Goal: Find specific page/section: Find specific page/section

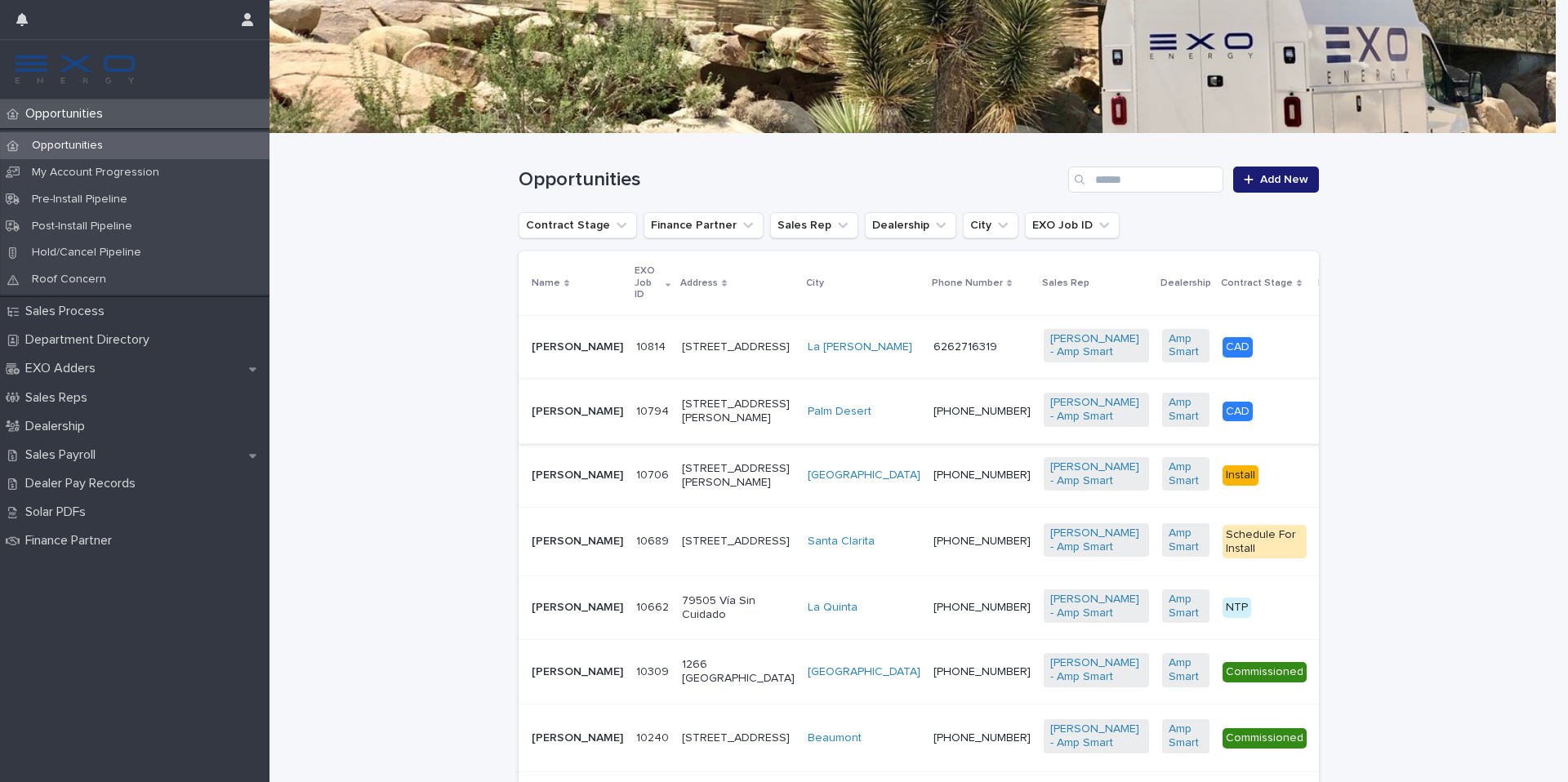
scroll to position [245, 0]
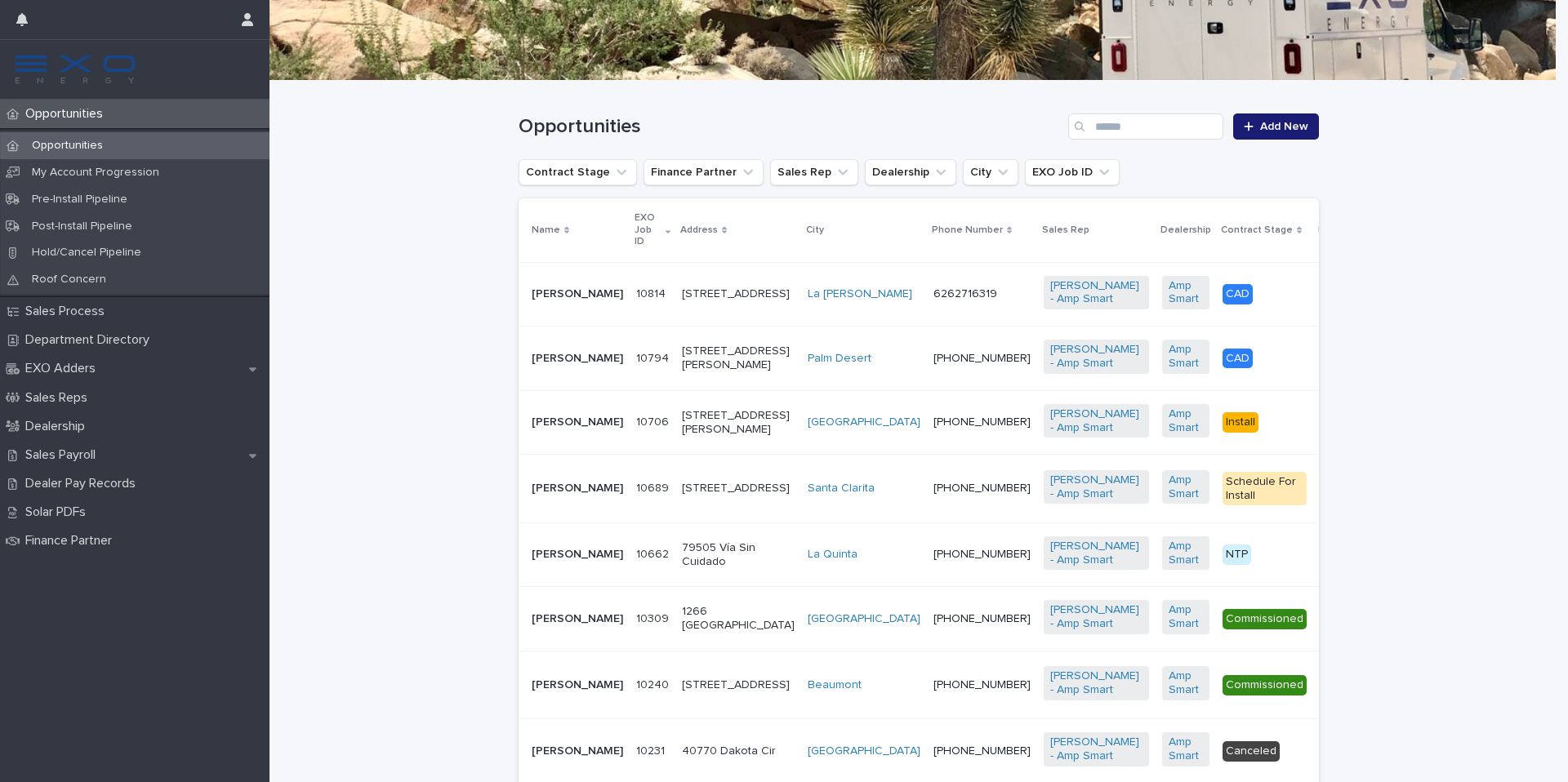
click at [582, 495] on p "[PERSON_NAME]" at bounding box center [576, 488] width 91 height 14
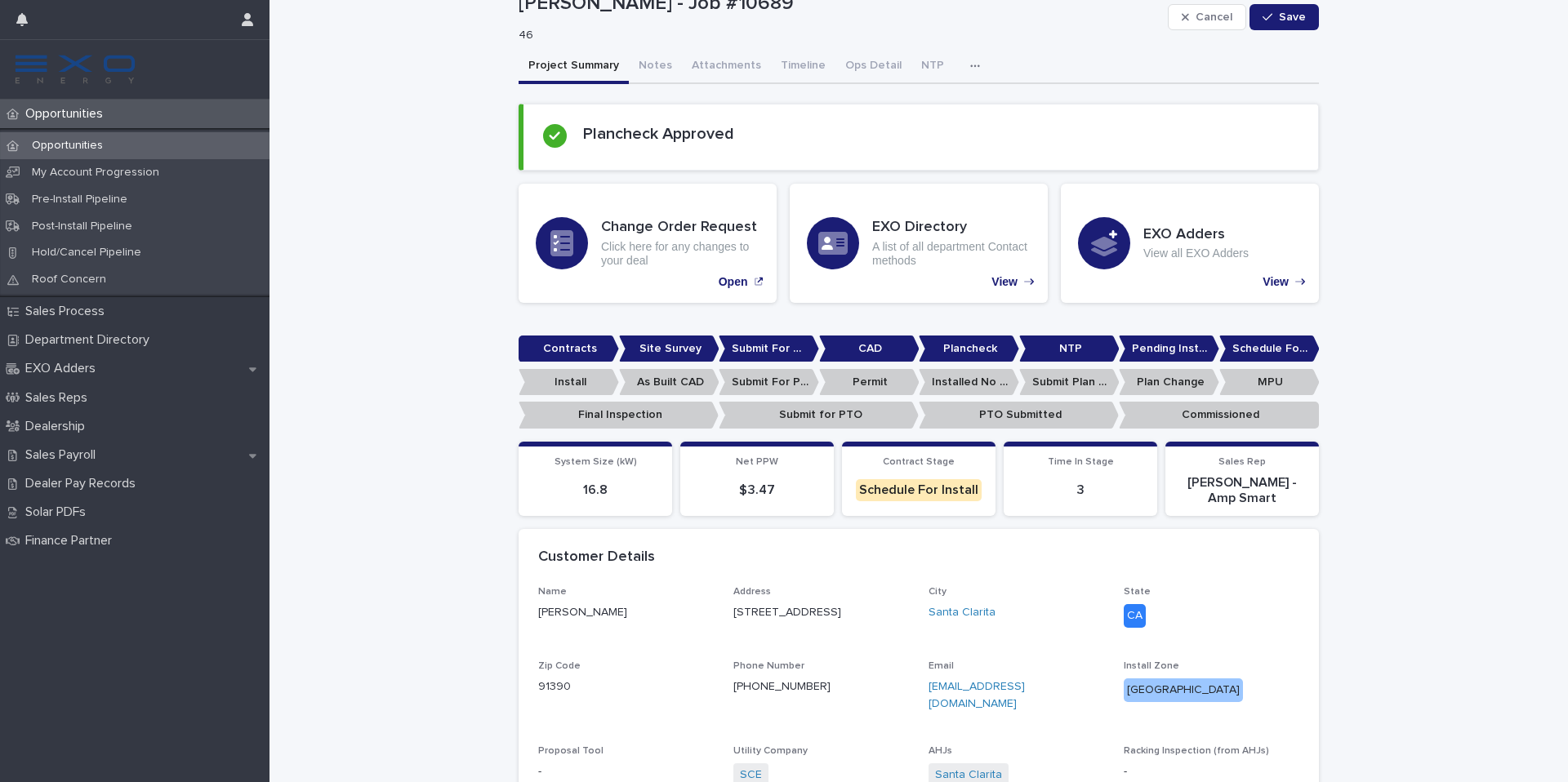
scroll to position [51, 0]
click at [656, 63] on button "Notes" at bounding box center [655, 66] width 53 height 34
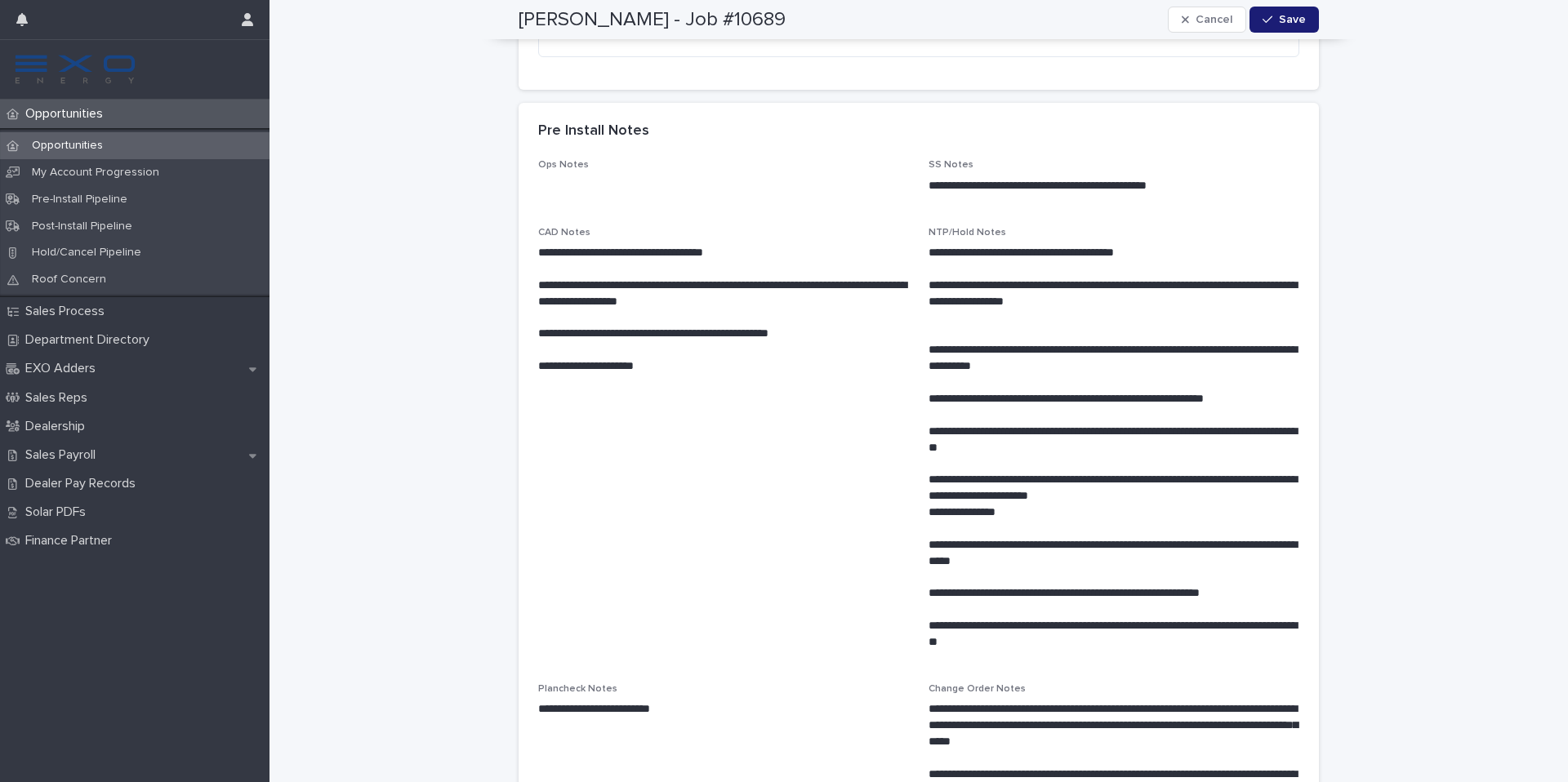
scroll to position [369, 0]
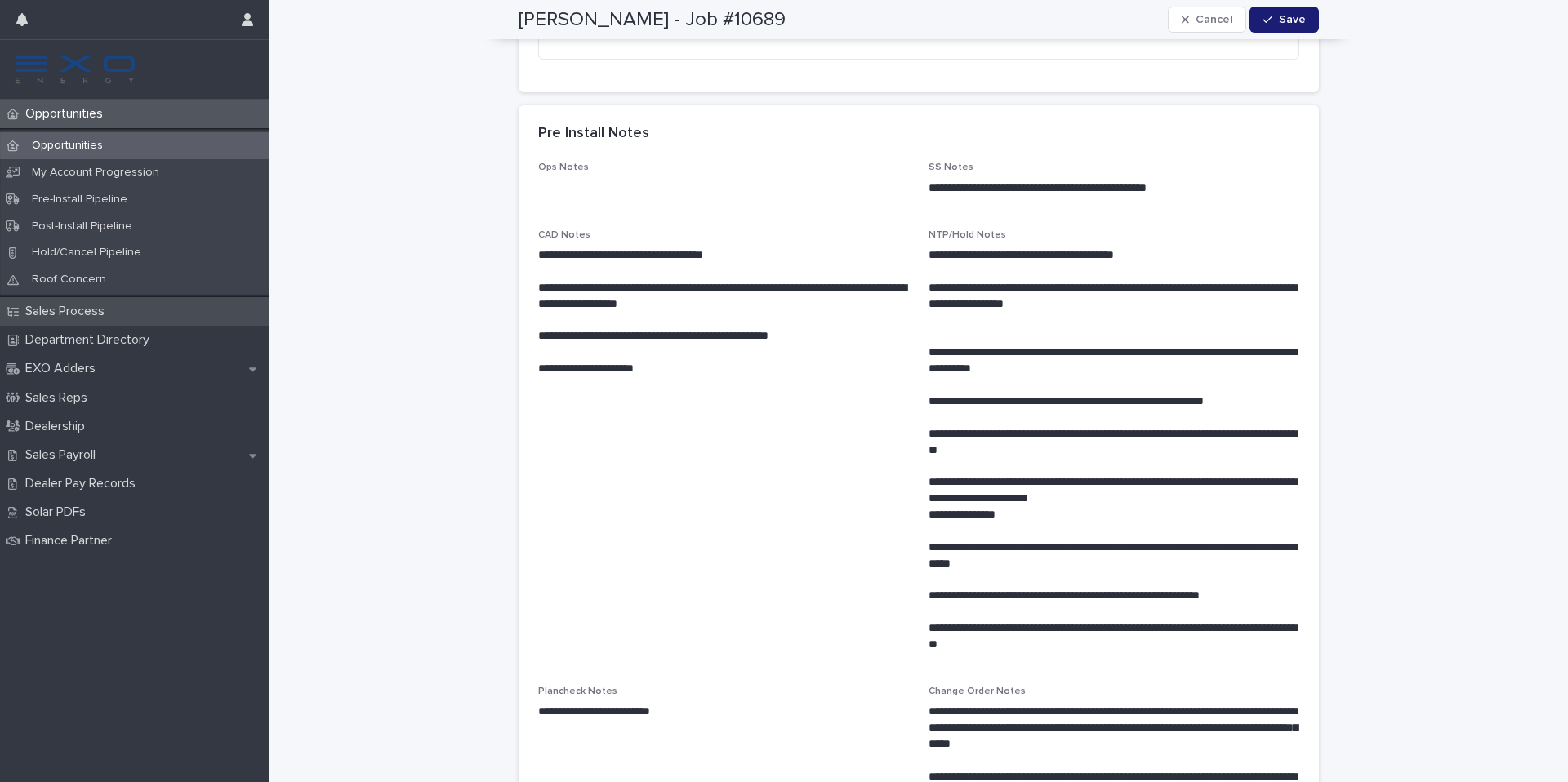
click at [164, 314] on div "Sales Process" at bounding box center [134, 311] width 270 height 28
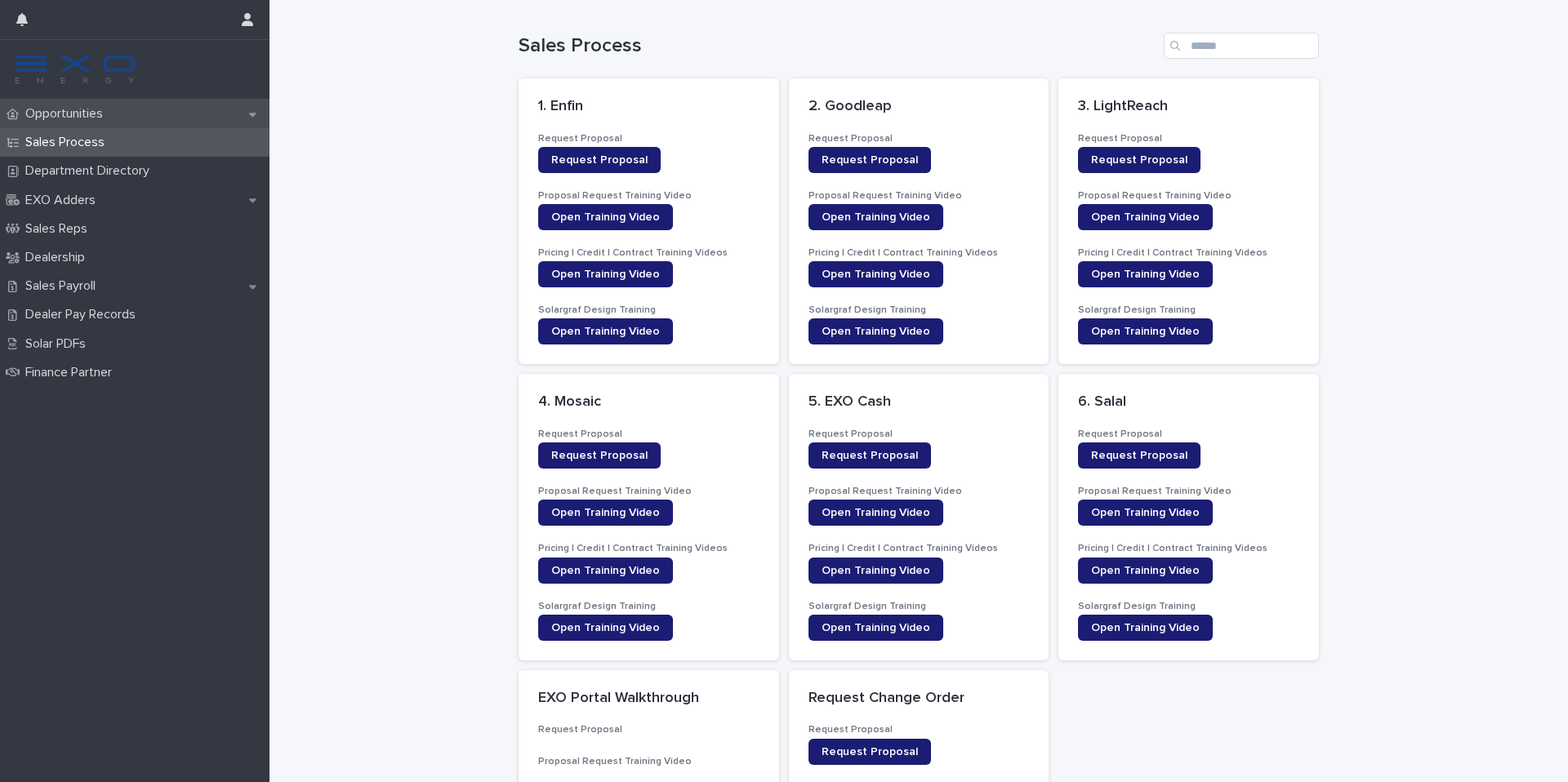
click at [49, 123] on div "Opportunities" at bounding box center [134, 114] width 270 height 28
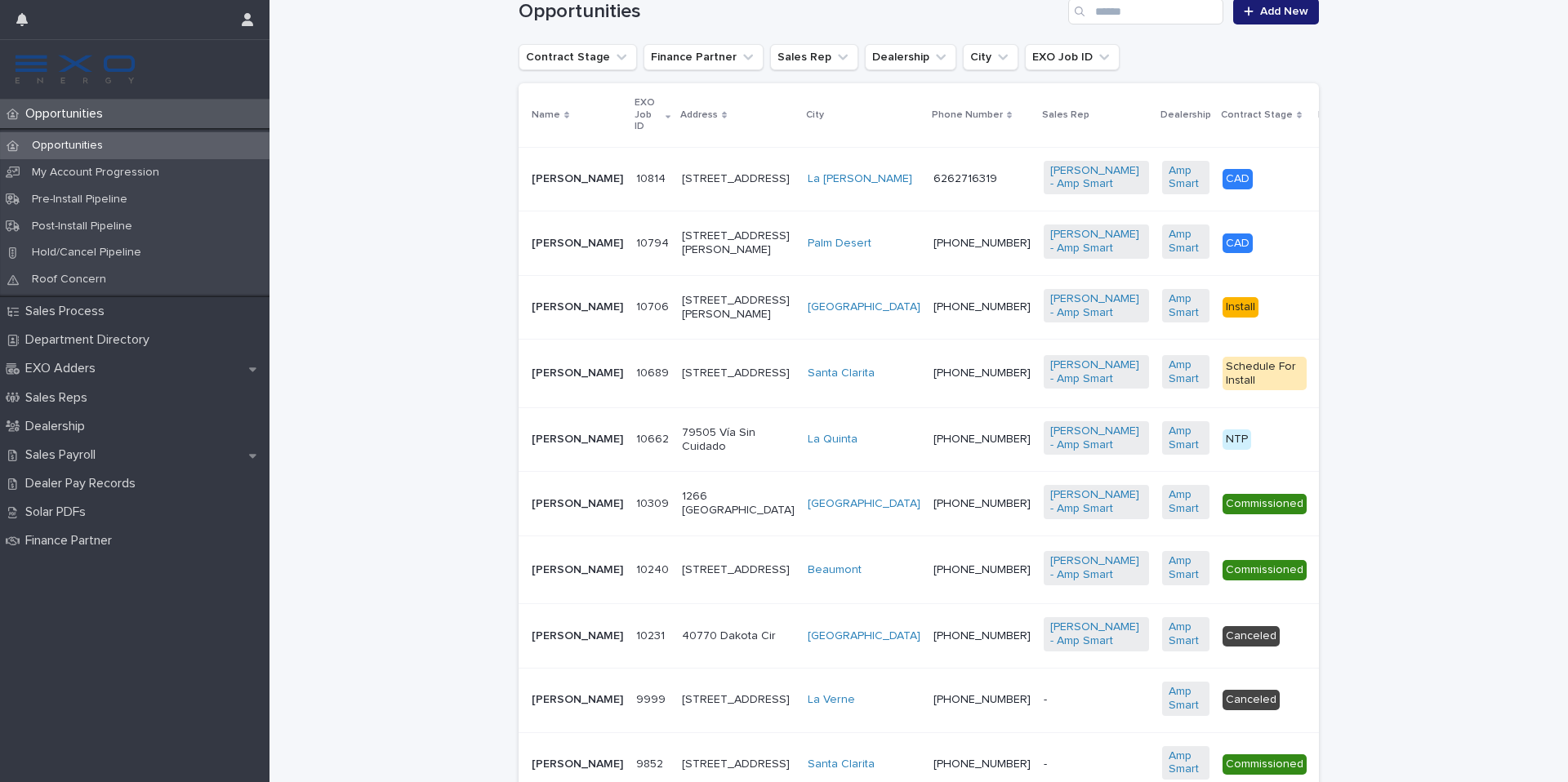
scroll to position [378, 0]
